Goal: Transaction & Acquisition: Purchase product/service

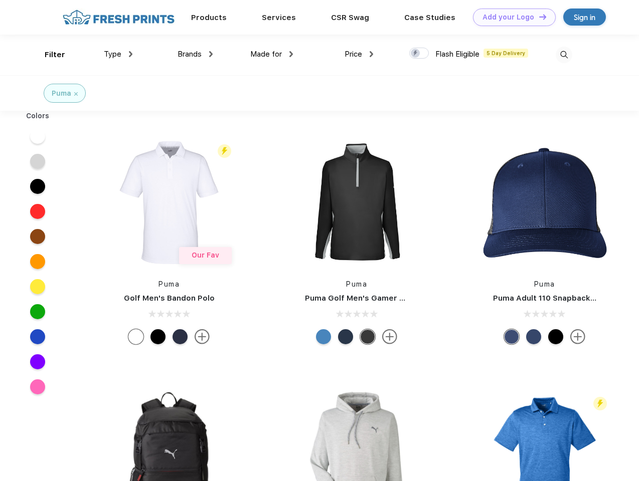
click at [510, 17] on link "Add your Logo Design Tool" at bounding box center [514, 18] width 83 height 18
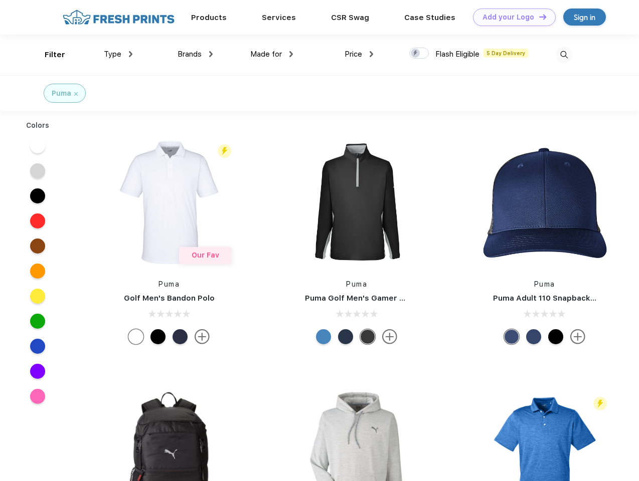
click at [0, 0] on div "Design Tool" at bounding box center [0, 0] width 0 height 0
click at [538, 17] on link "Add your Logo Design Tool" at bounding box center [514, 18] width 83 height 18
click at [48, 55] on div "Filter" at bounding box center [55, 55] width 21 height 12
click at [118, 54] on span "Type" at bounding box center [113, 54] width 18 height 9
click at [195, 54] on span "Brands" at bounding box center [189, 54] width 24 height 9
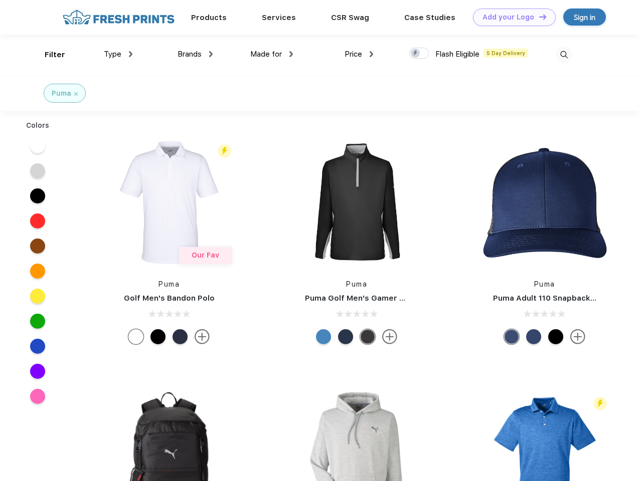
click at [272, 54] on span "Made for" at bounding box center [266, 54] width 32 height 9
click at [359, 54] on span "Price" at bounding box center [353, 54] width 18 height 9
click at [419, 54] on div at bounding box center [419, 53] width 20 height 11
click at [416, 54] on input "checkbox" at bounding box center [412, 50] width 7 height 7
click at [564, 55] on img at bounding box center [564, 55] width 17 height 17
